Goal: Task Accomplishment & Management: Complete application form

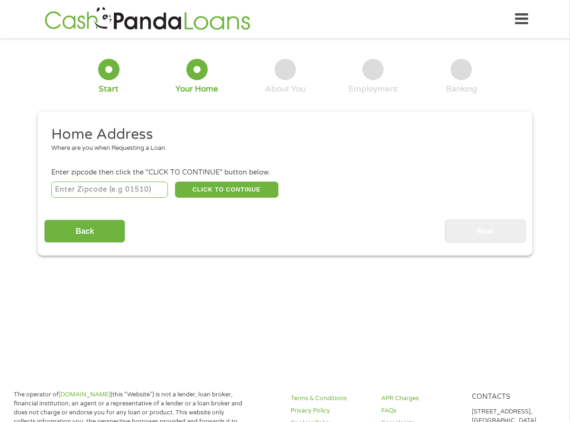
click at [122, 187] on input "number" at bounding box center [109, 190] width 117 height 16
type input "29209"
click at [247, 193] on button "CLICK TO CONTINUE" at bounding box center [226, 190] width 103 height 16
type input "29209"
type input "Columbia"
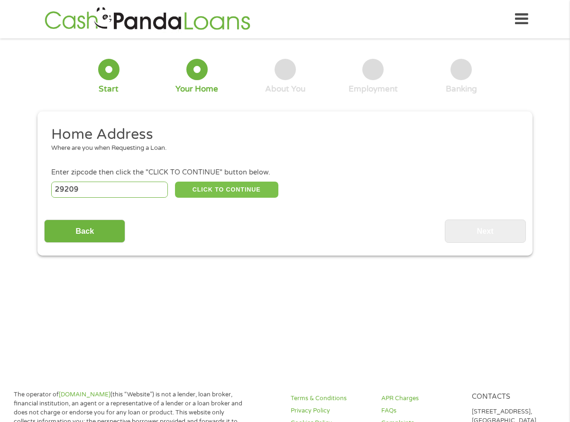
select select "[US_STATE]"
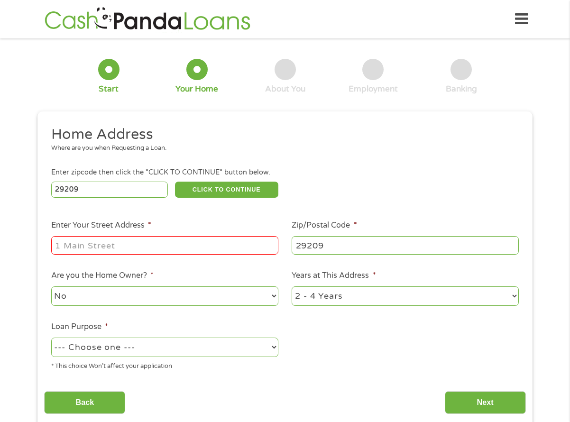
click at [94, 248] on input "Enter Your Street Address *" at bounding box center [164, 245] width 227 height 18
click at [157, 248] on input "1409 [PERSON_NAME]" at bounding box center [164, 245] width 227 height 18
type input "[STREET_ADDRESS][PERSON_NAME]"
click at [124, 298] on select "No Yes" at bounding box center [164, 295] width 227 height 19
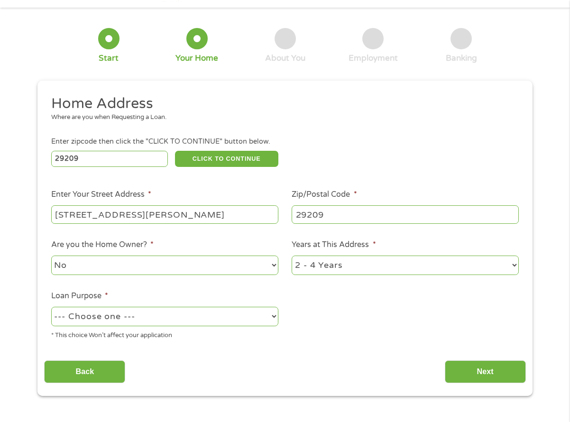
scroll to position [47, 0]
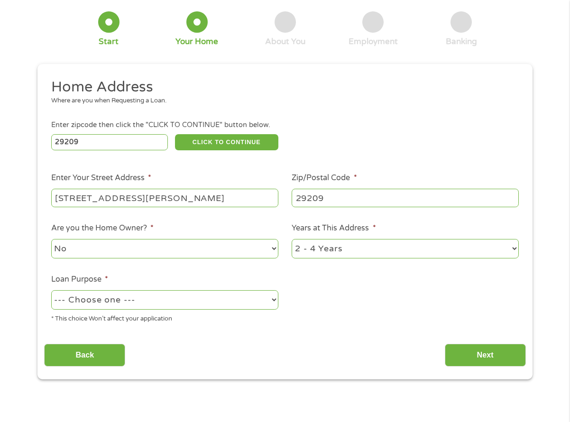
click at [271, 303] on select "--- Choose one --- Pay Bills Debt Consolidation Home Improvement Major Purchase…" at bounding box center [164, 299] width 227 height 19
select select "paybills"
click at [51, 290] on select "--- Choose one --- Pay Bills Debt Consolidation Home Improvement Major Purchase…" at bounding box center [164, 299] width 227 height 19
click at [485, 359] on input "Next" at bounding box center [485, 355] width 81 height 23
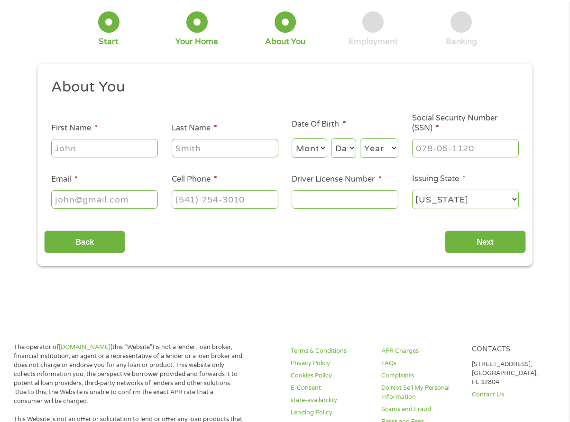
scroll to position [0, 0]
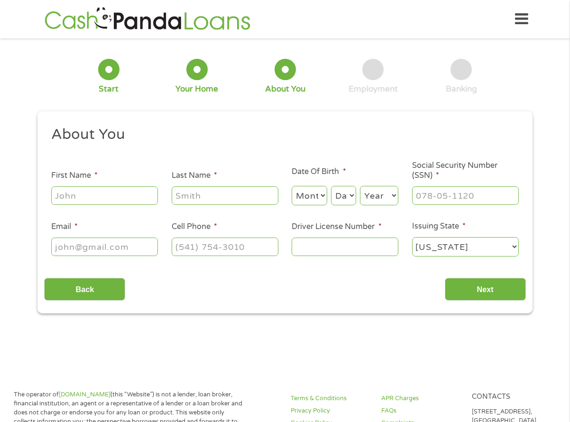
click at [70, 197] on input "First Name *" at bounding box center [104, 195] width 107 height 18
click at [68, 197] on input "First Name *" at bounding box center [104, 195] width 107 height 18
type input "[PERSON_NAME]"
type input "WITHERSPOON"
click at [434, 191] on input "___-__-____" at bounding box center [465, 195] width 107 height 18
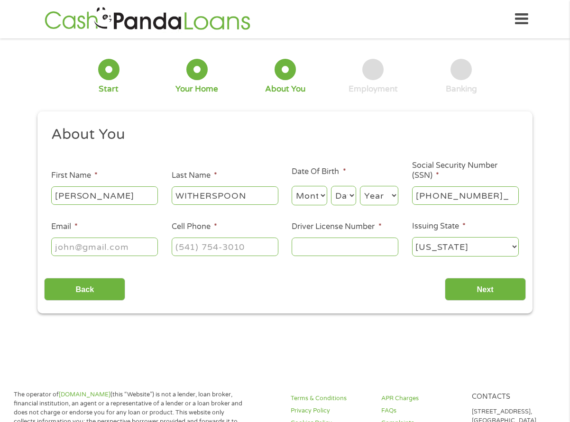
type input "251-77-5261"
click at [133, 245] on input "Email *" at bounding box center [104, 247] width 107 height 18
type input "[EMAIL_ADDRESS][DOMAIN_NAME]"
click at [182, 244] on input "(___) ___-____" at bounding box center [225, 247] width 107 height 18
type input "[PHONE_NUMBER]"
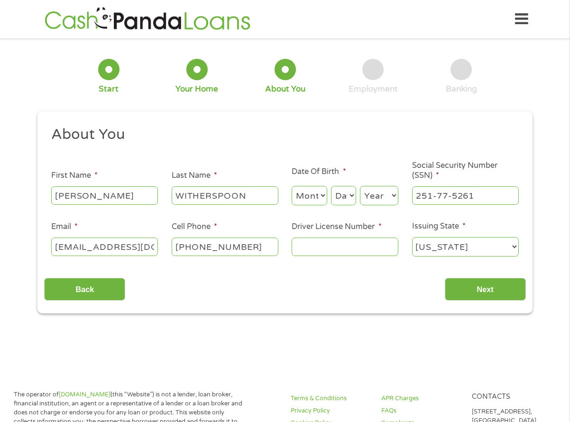
click at [328, 253] on input "Driver License Number *" at bounding box center [345, 247] width 107 height 18
click at [315, 250] on input "Driver License Number *" at bounding box center [345, 247] width 107 height 18
click at [324, 251] on input "Driver License Number *" at bounding box center [345, 247] width 107 height 18
type input "100192393"
click at [484, 285] on input "Next" at bounding box center [485, 289] width 81 height 23
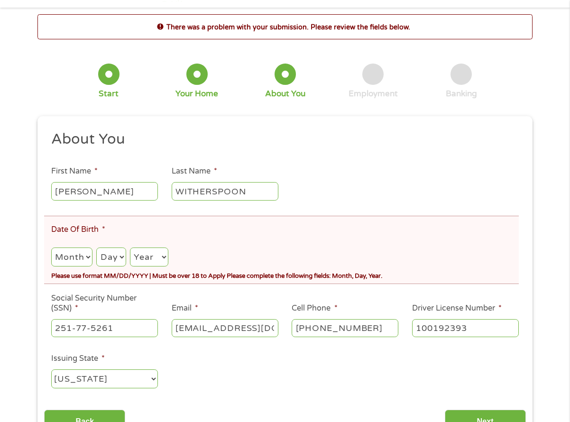
scroll to position [47, 0]
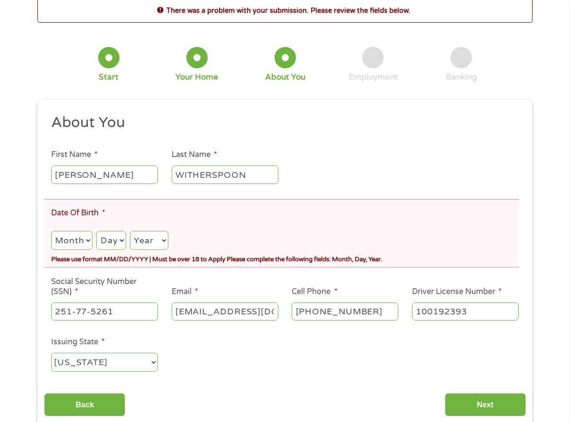
click at [77, 238] on select "Month 1 2 3 4 5 6 7 8 9 10 11 12" at bounding box center [71, 240] width 41 height 19
select select "2"
click at [51, 231] on select "Month 1 2 3 4 5 6 7 8 9 10 11 12" at bounding box center [71, 240] width 41 height 19
click at [118, 231] on select "Day 1 2 3 4 5 6 7 8 9 10 11 12 13 14 15 16 17 18 19 20 21 22 23 24 25 26 27 28 …" at bounding box center [110, 240] width 29 height 19
select select "8"
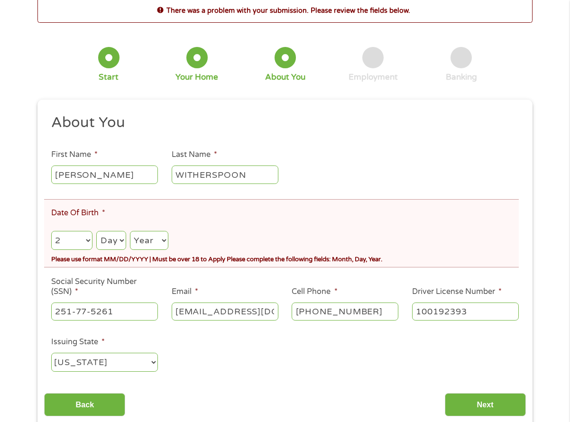
click at [96, 231] on select "Day 1 2 3 4 5 6 7 8 9 10 11 12 13 14 15 16 17 18 19 20 21 22 23 24 25 26 27 28 …" at bounding box center [110, 240] width 29 height 19
click at [150, 247] on select "Year [DATE] 2006 2005 2004 2003 2002 2001 2000 1999 1998 1997 1996 1995 1994 19…" at bounding box center [149, 240] width 38 height 19
select select "1987"
click at [130, 231] on select "Year [DATE] 2006 2005 2004 2003 2002 2001 2000 1999 1998 1997 1996 1995 1994 19…" at bounding box center [149, 240] width 38 height 19
click at [233, 277] on ul "About You This field is hidden when viewing the form Title * --- Choose one ---…" at bounding box center [284, 246] width 481 height 267
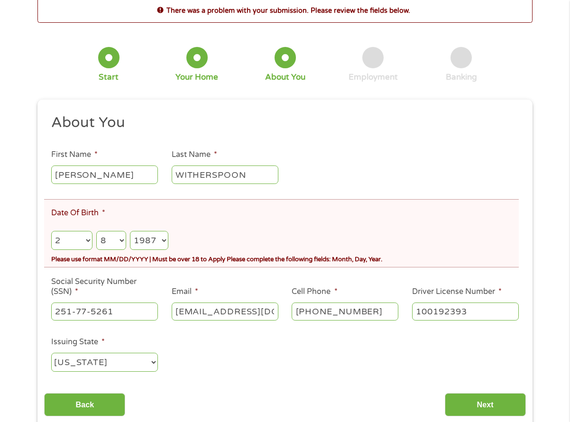
scroll to position [95, 0]
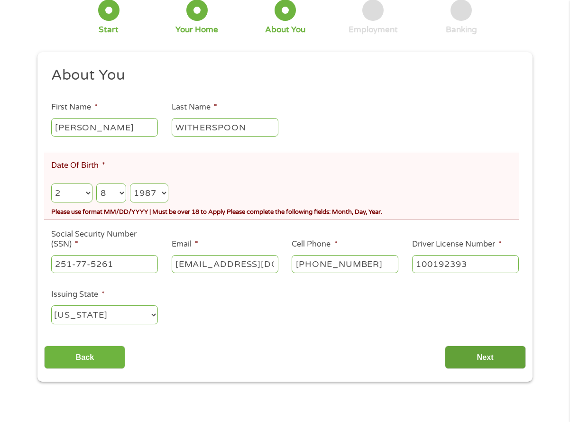
click at [481, 357] on input "Next" at bounding box center [485, 357] width 81 height 23
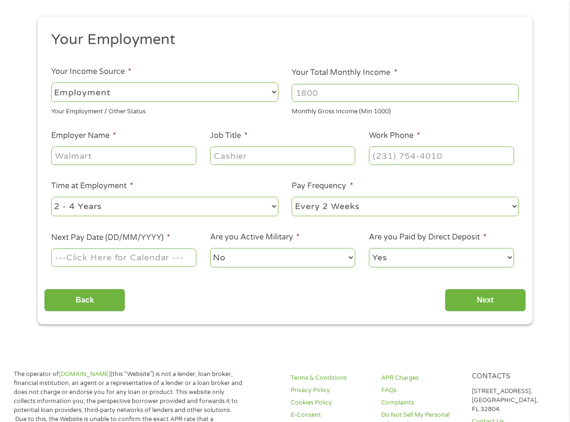
scroll to position [0, 0]
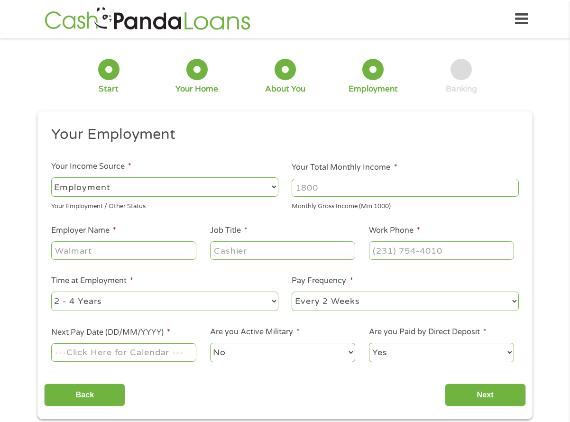
click at [76, 181] on select "--- Choose one --- Employment [DEMOGRAPHIC_DATA] Benefits" at bounding box center [164, 186] width 227 height 19
click at [91, 179] on select "--- Choose one --- Employment [DEMOGRAPHIC_DATA] Benefits" at bounding box center [164, 186] width 227 height 19
click at [355, 187] on input "Your Total Monthly Income *" at bounding box center [405, 188] width 227 height 18
type input "2000"
click at [77, 254] on input "Employer Name *" at bounding box center [123, 250] width 145 height 18
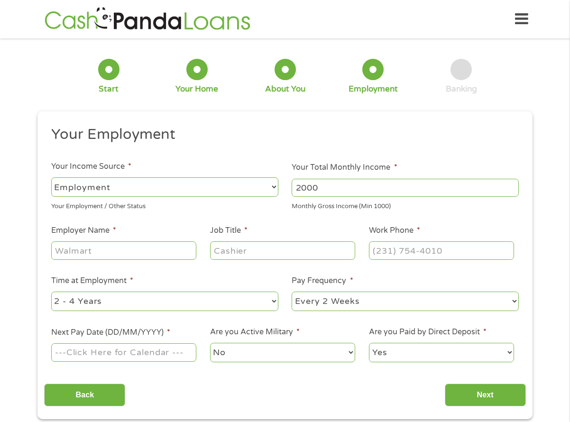
click at [129, 247] on input "Employer Name *" at bounding box center [123, 250] width 145 height 18
click at [90, 251] on input "Employer Name *" at bounding box center [123, 250] width 145 height 18
type input "American Spiralweld Pipe"
click at [220, 252] on input "Job Title *" at bounding box center [282, 250] width 145 height 18
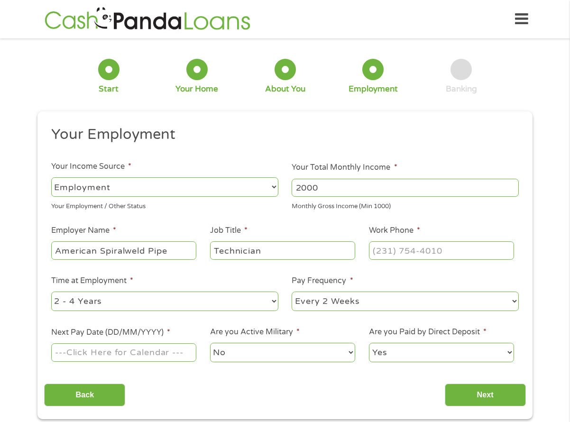
type input "Technician"
type input "(___) ___-____"
click at [396, 252] on input "(___) ___-____" at bounding box center [441, 250] width 145 height 18
type input "[PHONE_NUMBER]"
click at [276, 297] on select "--- Choose one --- 1 Year or less 1 - 2 Years 2 - 4 Years Over 4 Years" at bounding box center [164, 301] width 227 height 19
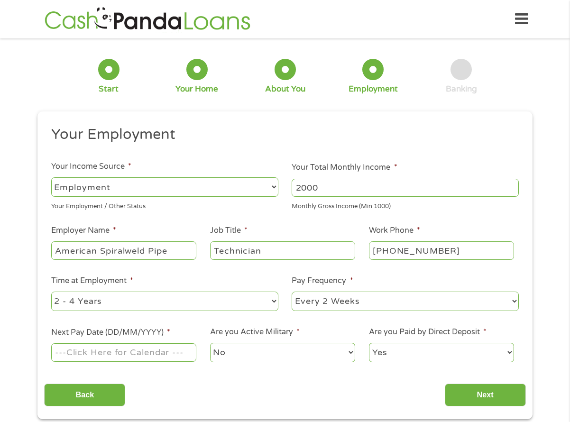
select select "24months"
click at [51, 292] on select "--- Choose one --- 1 Year or less 1 - 2 Years 2 - 4 Years Over 4 Years" at bounding box center [164, 301] width 227 height 19
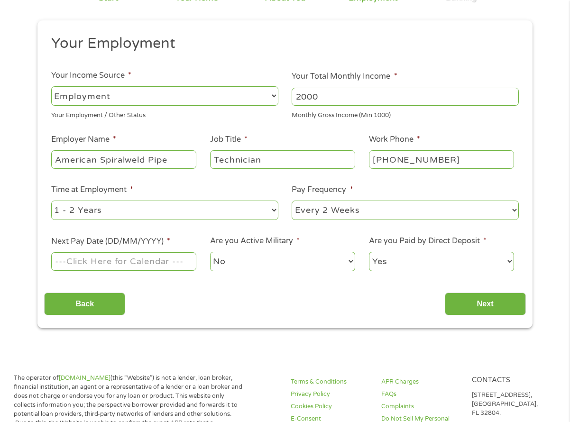
scroll to position [95, 0]
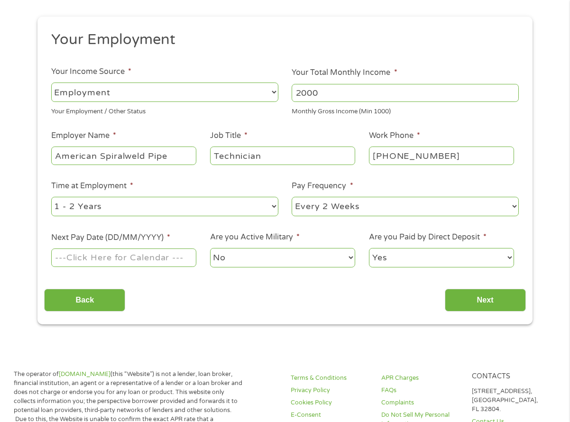
click at [89, 257] on input "Next Pay Date (DD/MM/YYYY) *" at bounding box center [123, 257] width 145 height 18
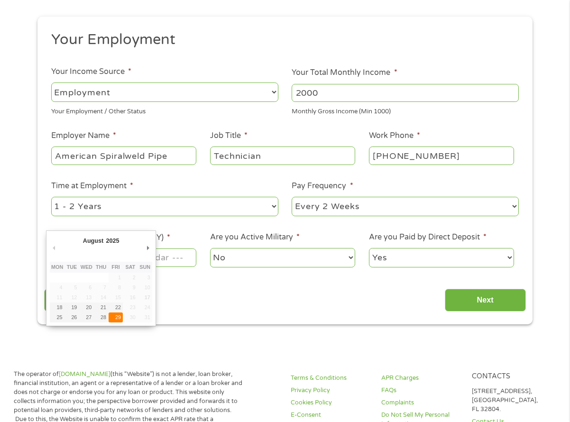
type input "[DATE]"
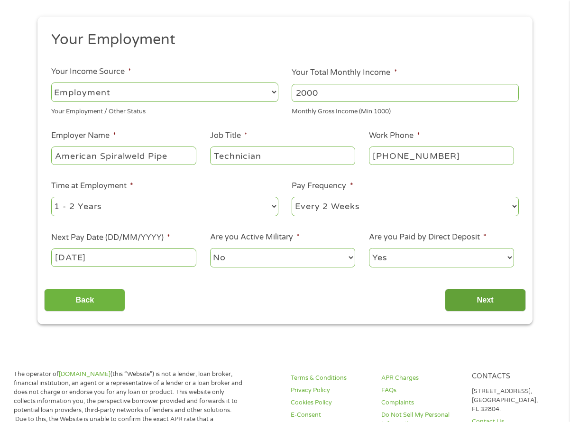
click at [496, 301] on input "Next" at bounding box center [485, 300] width 81 height 23
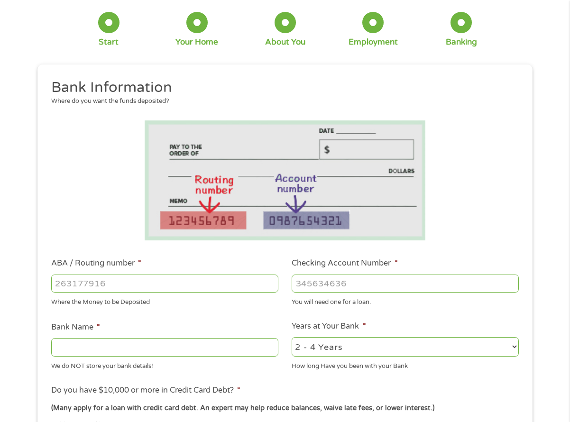
scroll to position [142, 0]
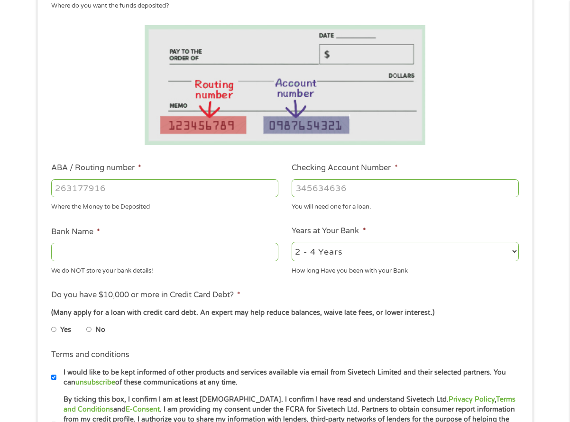
click at [112, 184] on input "ABA / Routing number *" at bounding box center [164, 188] width 227 height 18
type input "053904483"
type input "BANK OF AMERICA NA"
type input "053904483"
click at [321, 187] on input "Checking Account Number *" at bounding box center [405, 188] width 227 height 18
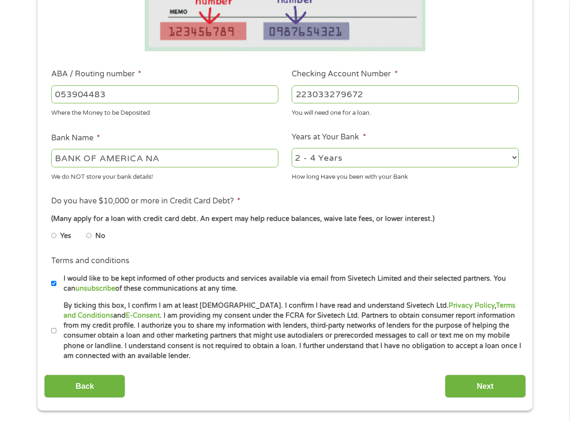
scroll to position [237, 0]
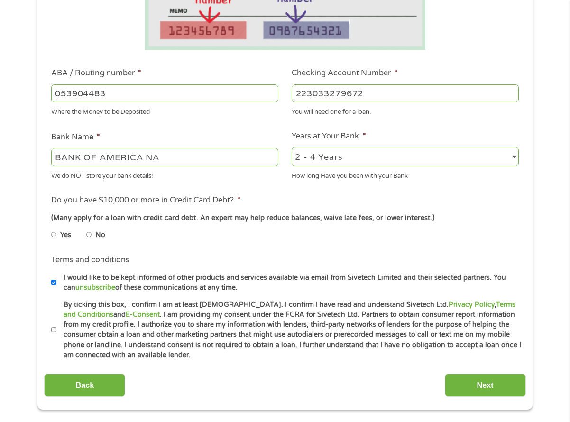
type input "223033279672"
click at [92, 235] on input "No" at bounding box center [89, 234] width 6 height 15
radio input "true"
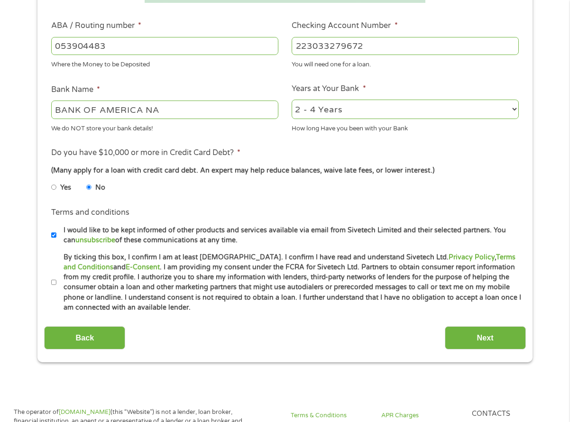
click at [53, 237] on input "I would like to be kept informed of other products and services available via e…" at bounding box center [54, 235] width 6 height 15
checkbox input "false"
click at [53, 283] on input "By ticking this box, I confirm I am at least [DEMOGRAPHIC_DATA]. I confirm I ha…" at bounding box center [54, 282] width 6 height 15
checkbox input "true"
click at [486, 338] on input "Next" at bounding box center [485, 337] width 81 height 23
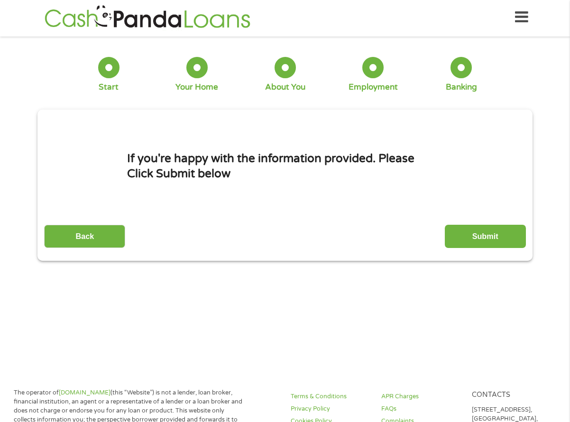
scroll to position [0, 0]
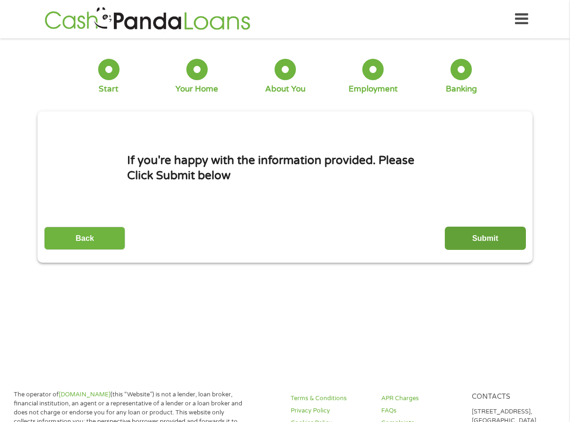
click at [488, 238] on input "Submit" at bounding box center [485, 238] width 81 height 23
